Goal: Transaction & Acquisition: Purchase product/service

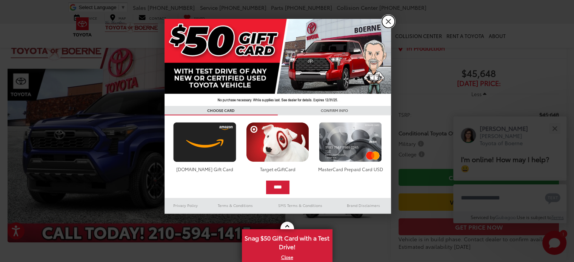
click at [387, 20] on link "X" at bounding box center [388, 21] width 13 height 13
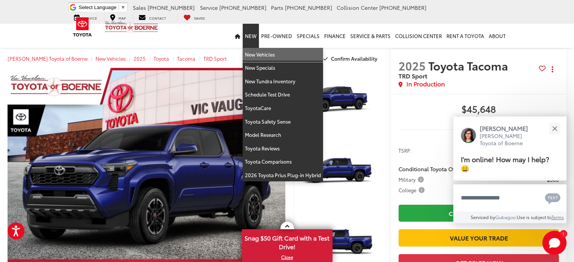
click at [253, 57] on link "New Vehicles" at bounding box center [283, 55] width 80 height 14
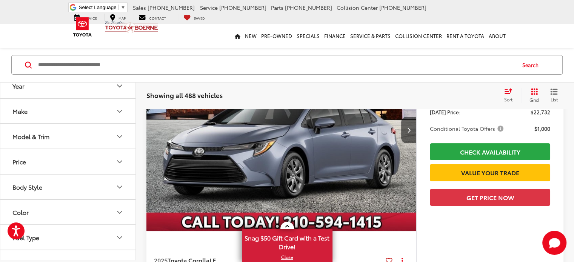
scroll to position [49, 0]
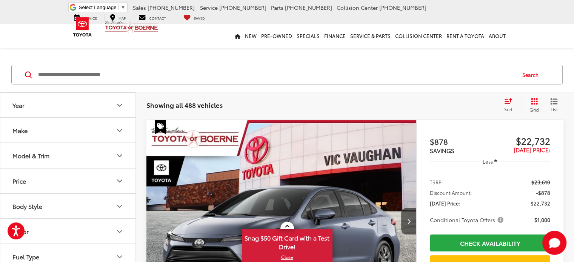
click at [118, 105] on icon "Year" at bounding box center [119, 105] width 5 height 2
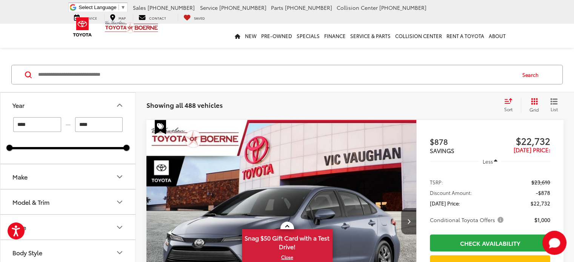
scroll to position [48, 0]
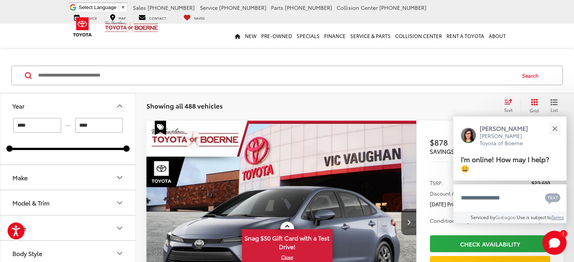
click at [72, 173] on button "Make" at bounding box center [68, 177] width 136 height 25
click at [41, 198] on img at bounding box center [33, 204] width 21 height 18
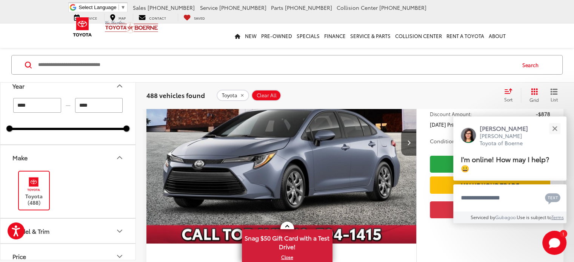
scroll to position [80, 0]
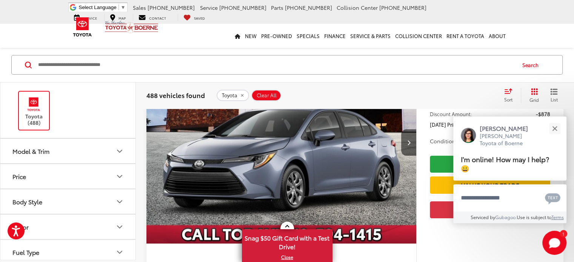
click at [117, 150] on icon "Model & Trim" at bounding box center [119, 151] width 9 height 9
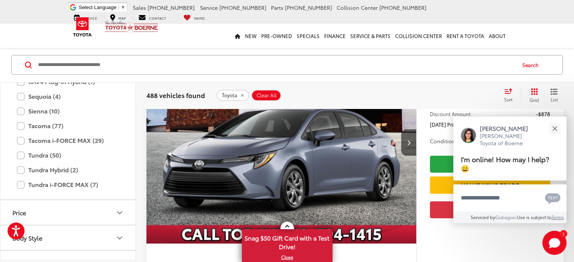
scroll to position [468, 0]
click at [54, 125] on label "Tacoma (77)" at bounding box center [68, 126] width 102 height 13
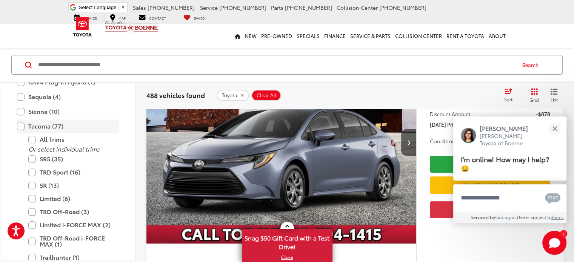
type input "****"
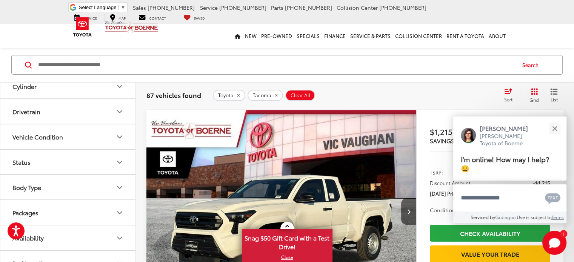
scroll to position [709, 0]
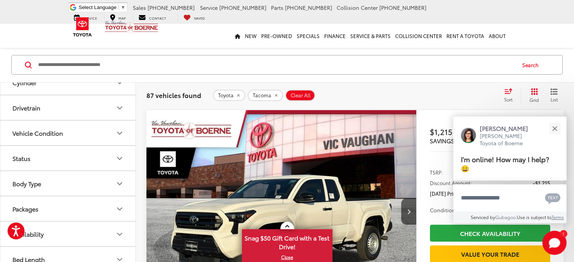
click at [105, 98] on button "Drivetrain" at bounding box center [68, 107] width 136 height 25
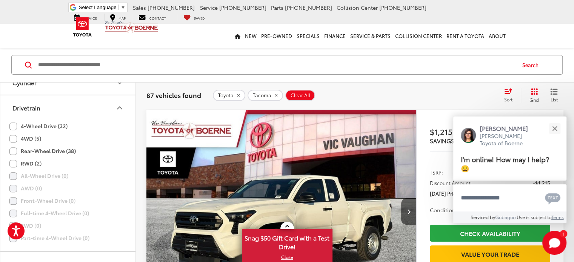
click at [71, 132] on div "4-Wheel Drive (32)" at bounding box center [67, 138] width 117 height 12
click at [15, 134] on label "4WD (5)" at bounding box center [25, 138] width 32 height 12
click at [12, 121] on label "4-Wheel Drive (32)" at bounding box center [38, 126] width 58 height 12
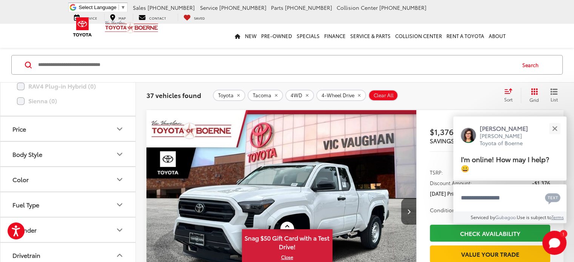
scroll to position [562, 0]
click at [105, 150] on button "Body Style" at bounding box center [68, 154] width 136 height 25
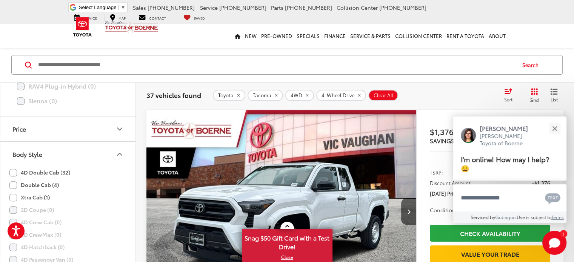
click at [12, 182] on label "Double Cab (4)" at bounding box center [33, 185] width 49 height 12
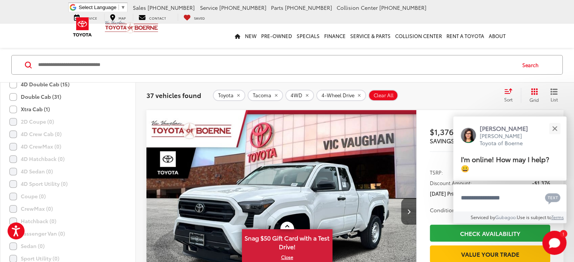
click at [11, 170] on label "4D Sedan (0)" at bounding box center [30, 171] width 43 height 12
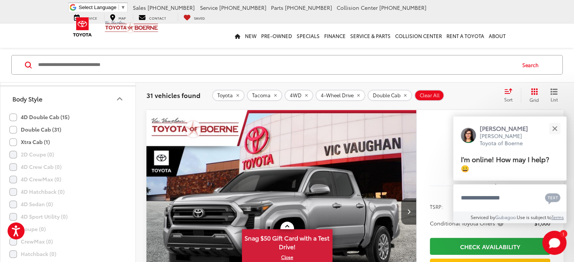
scroll to position [528, 0]
click at [12, 116] on label "4D Double Cab (15)" at bounding box center [39, 118] width 60 height 12
type input "****"
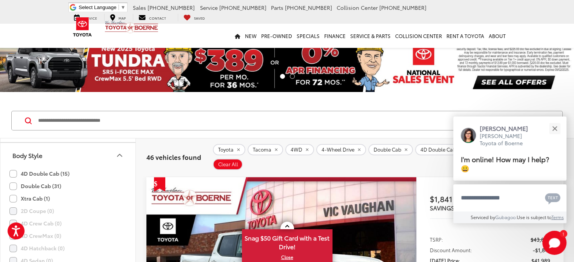
scroll to position [63, 0]
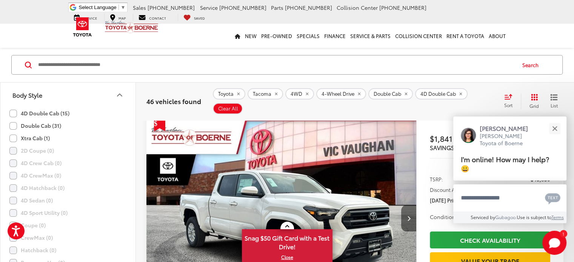
click at [401, 205] on button "Next image" at bounding box center [408, 218] width 15 height 26
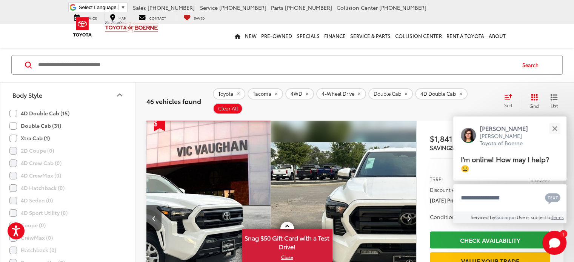
click at [401, 205] on button "Next image" at bounding box center [408, 218] width 15 height 26
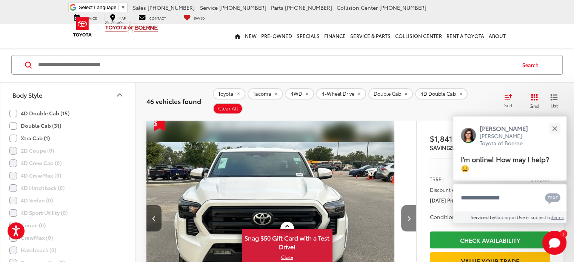
click at [401, 205] on button "Next image" at bounding box center [408, 218] width 15 height 26
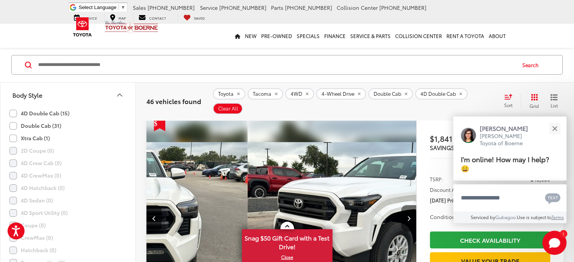
click at [401, 205] on button "Next image" at bounding box center [408, 218] width 15 height 26
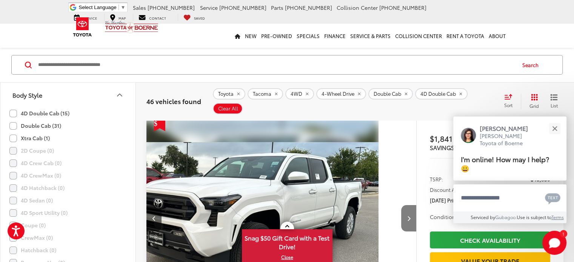
scroll to position [0, 587]
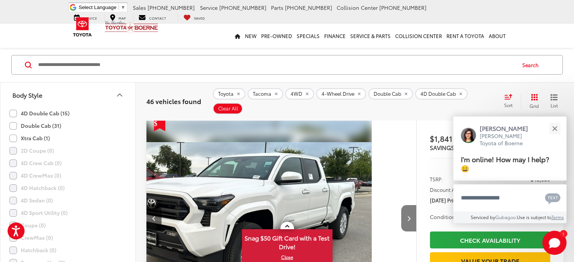
click at [401, 205] on button "Next image" at bounding box center [408, 218] width 15 height 26
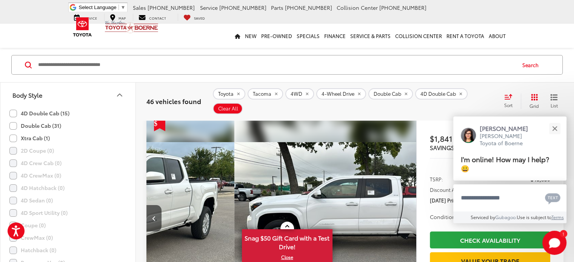
scroll to position [0, 733]
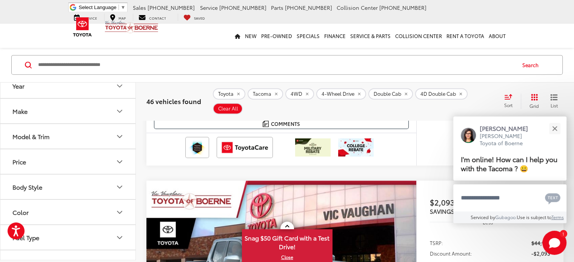
scroll to position [347, 0]
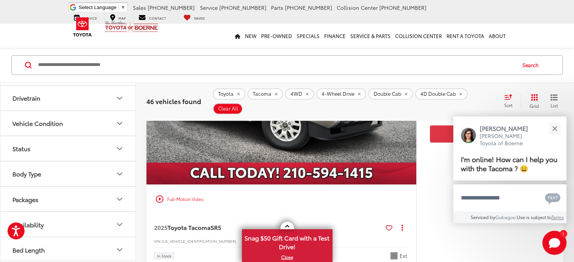
scroll to position [1213, 0]
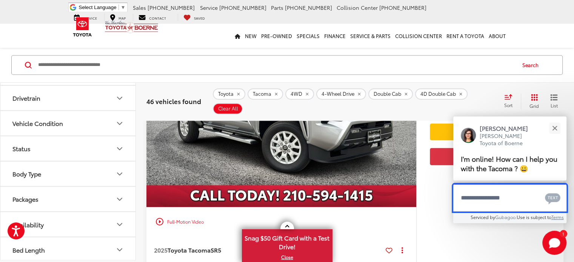
click at [470, 200] on textarea "Type your message" at bounding box center [509, 197] width 113 height 27
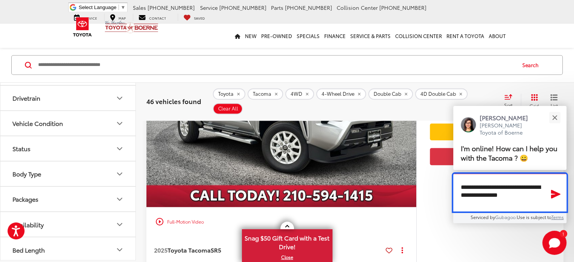
type textarea "**********"
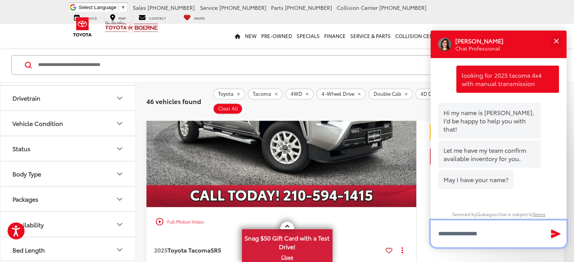
click at [475, 238] on input "Type your message" at bounding box center [498, 233] width 136 height 27
type input "*"
type input "*****"
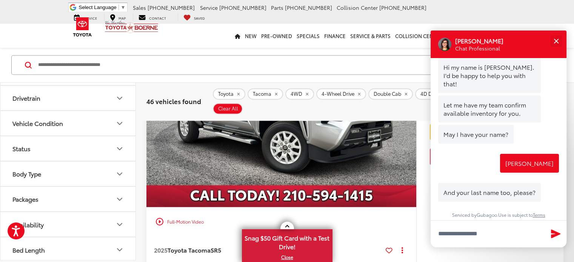
scroll to position [46, 0]
click at [552, 43] on button "Close" at bounding box center [556, 41] width 16 height 16
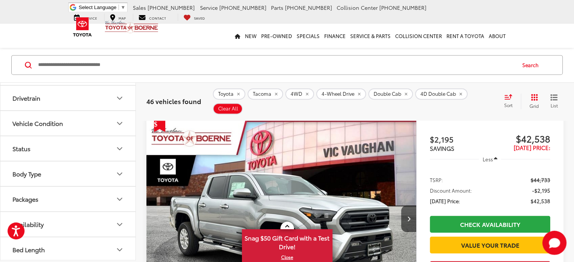
scroll to position [1108, 0]
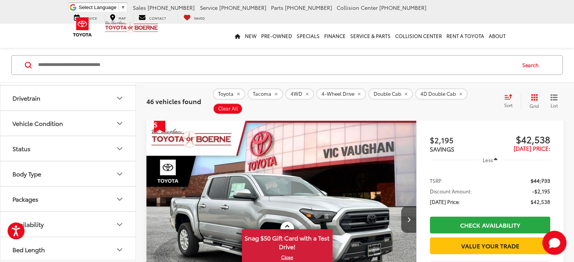
click at [533, 66] on button "Search" at bounding box center [532, 64] width 34 height 19
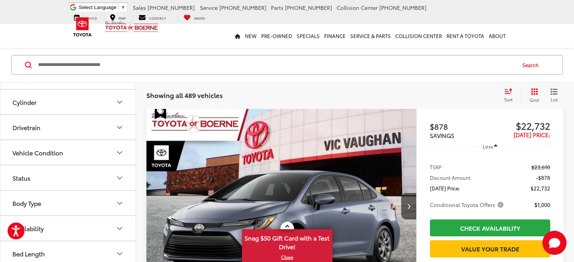
scroll to position [165, 0]
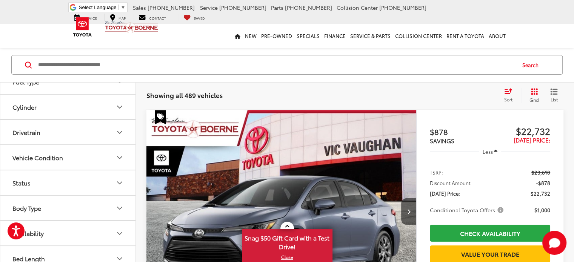
click at [197, 66] on input "Search by Make, Model, or Keyword" at bounding box center [275, 65] width 477 height 18
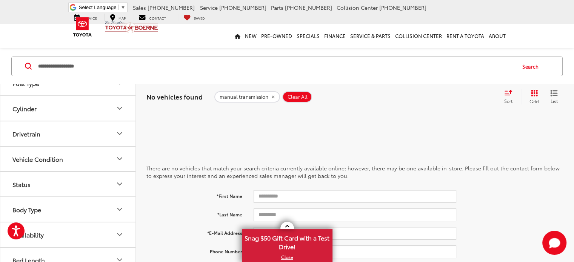
scroll to position [91, 0]
click at [275, 63] on input "**********" at bounding box center [275, 66] width 477 height 18
type input "*"
drag, startPoint x: 267, startPoint y: 80, endPoint x: 259, endPoint y: 66, distance: 16.0
click at [259, 66] on div "Search" at bounding box center [287, 66] width 574 height 35
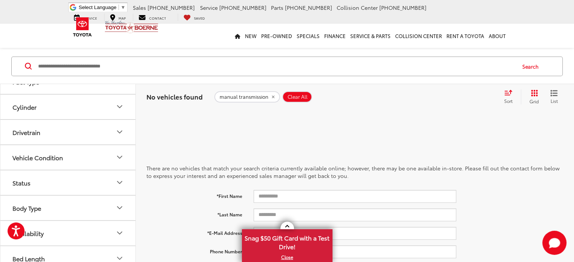
click at [259, 66] on input "Search by Make, Model, or Keyword" at bounding box center [275, 66] width 477 height 18
type input "*"
type input "******"
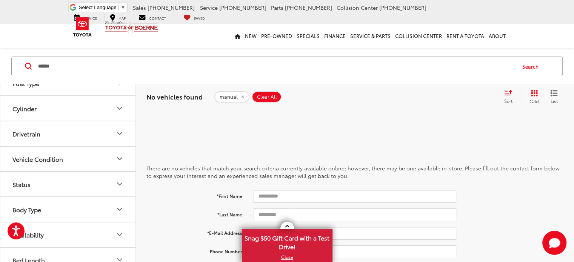
scroll to position [91, 0]
